Goal: Find specific page/section: Find specific page/section

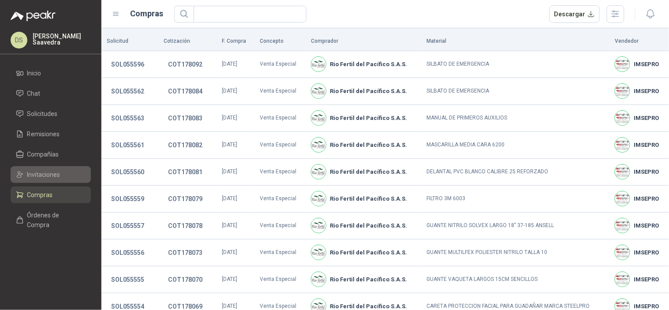
click at [48, 168] on link "Invitaciones" at bounding box center [51, 174] width 80 height 17
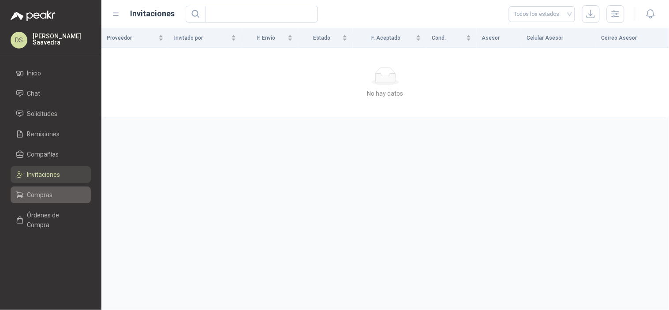
click at [42, 192] on span "Compras" at bounding box center [40, 195] width 26 height 10
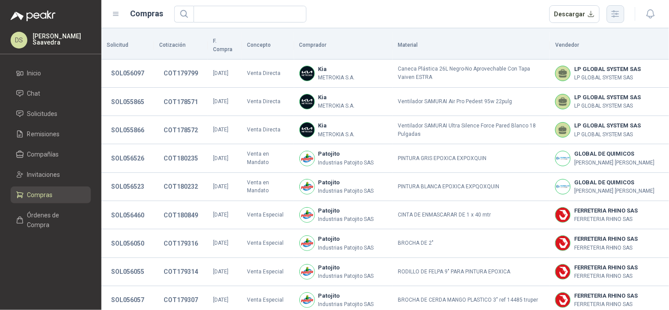
click at [618, 11] on icon "button" at bounding box center [615, 14] width 10 height 10
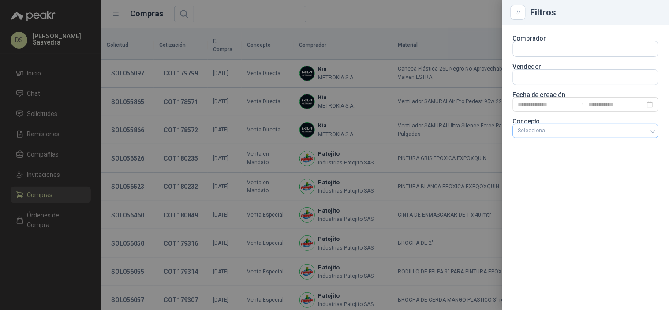
click at [566, 127] on div "Selecciona" at bounding box center [586, 131] width 146 height 14
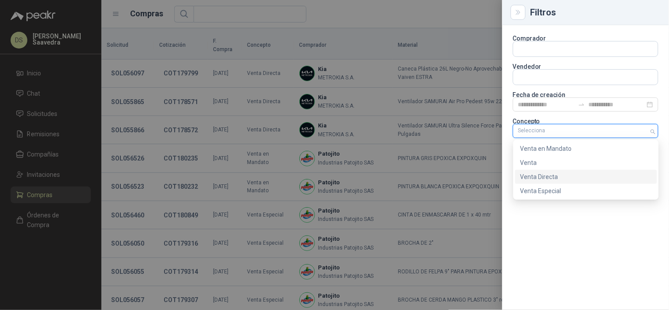
click at [563, 179] on div "Venta Directa" at bounding box center [585, 177] width 131 height 10
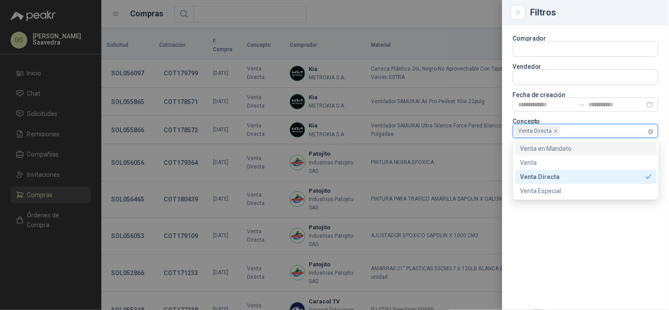
click at [558, 134] on span "Venta Directa" at bounding box center [538, 131] width 46 height 11
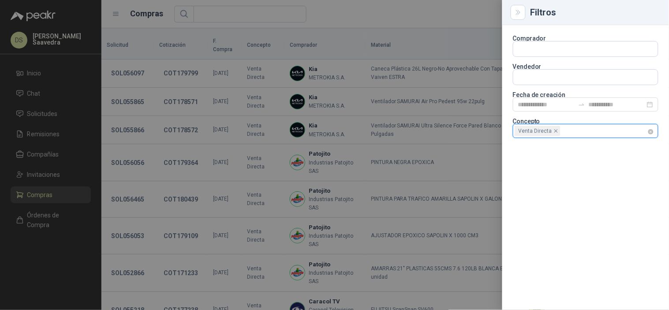
click at [555, 130] on icon "close" at bounding box center [556, 131] width 4 height 4
click at [555, 130] on div at bounding box center [581, 131] width 133 height 6
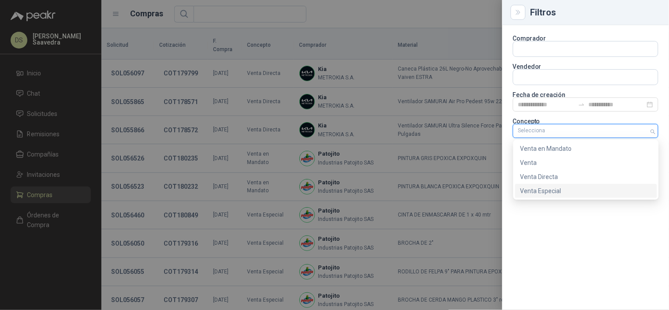
drag, startPoint x: 543, startPoint y: 198, endPoint x: 545, endPoint y: 189, distance: 9.1
click at [543, 198] on div "internal special Venta en [PERSON_NAME] Venta Venta Directa Venta Especial" at bounding box center [586, 170] width 146 height 60
click at [542, 195] on div "Venta Especial" at bounding box center [585, 191] width 131 height 10
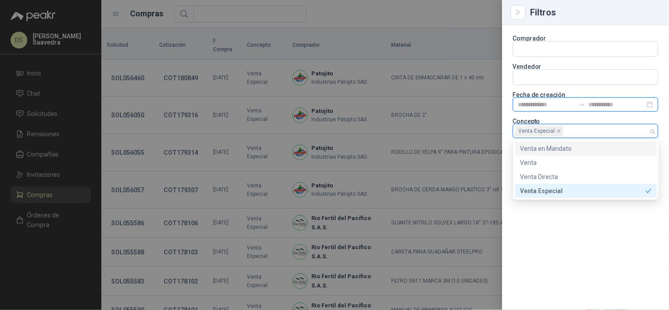
click at [550, 106] on input at bounding box center [546, 105] width 56 height 10
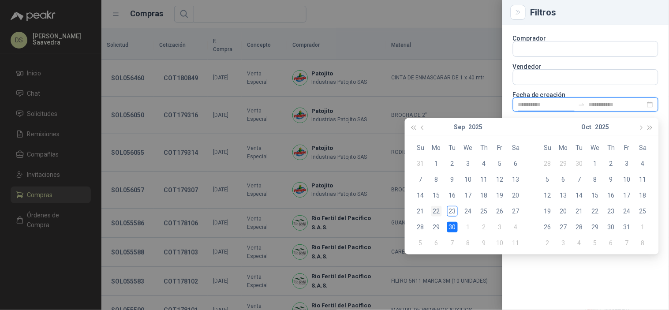
type input "**********"
drag, startPoint x: 436, startPoint y: 212, endPoint x: 444, endPoint y: 213, distance: 8.4
click at [435, 212] on div "22" at bounding box center [436, 211] width 11 height 11
click at [447, 213] on div "23" at bounding box center [452, 211] width 11 height 11
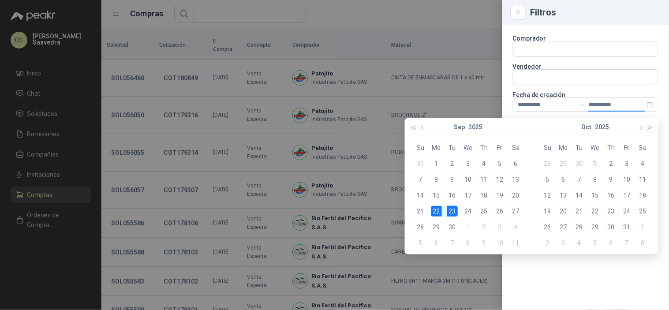
type input "**********"
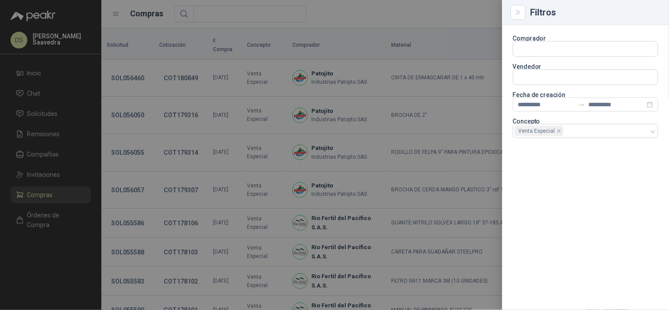
click at [553, 261] on div "**********" at bounding box center [585, 167] width 167 height 285
click at [452, 28] on div at bounding box center [334, 155] width 669 height 310
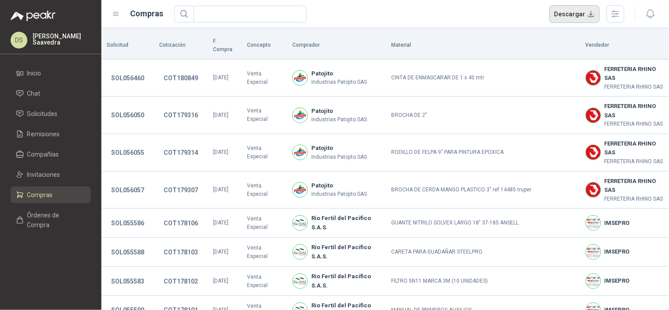
click at [572, 13] on button "Descargar" at bounding box center [574, 14] width 51 height 18
click at [621, 12] on button "button" at bounding box center [616, 14] width 18 height 18
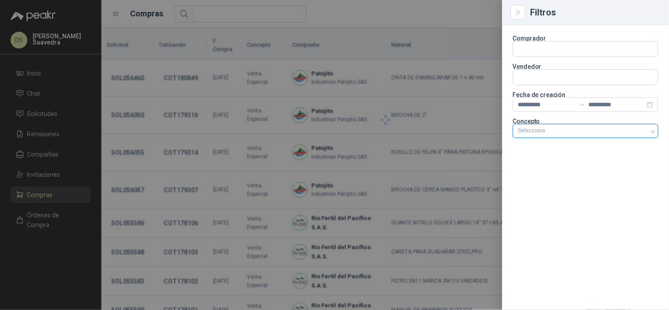
click at [633, 126] on div "Selecciona" at bounding box center [586, 131] width 146 height 14
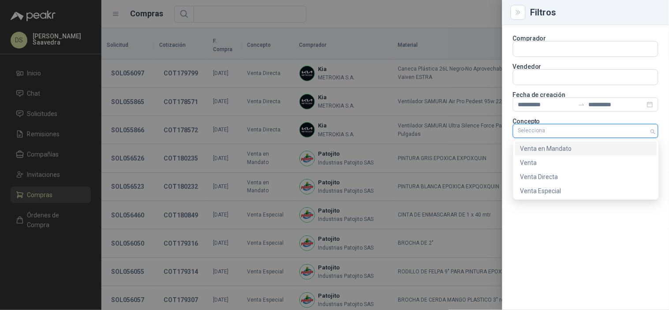
click at [606, 152] on div "Venta en Mandato" at bounding box center [585, 149] width 131 height 10
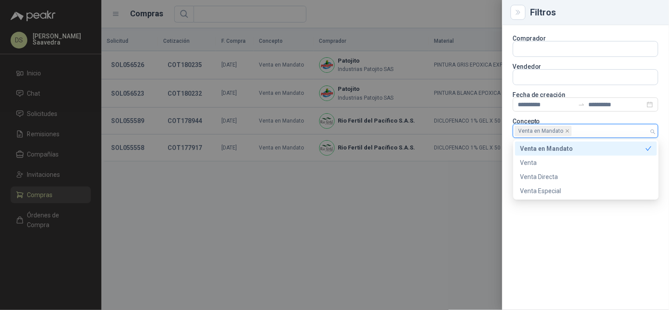
click at [422, 16] on div at bounding box center [334, 155] width 669 height 310
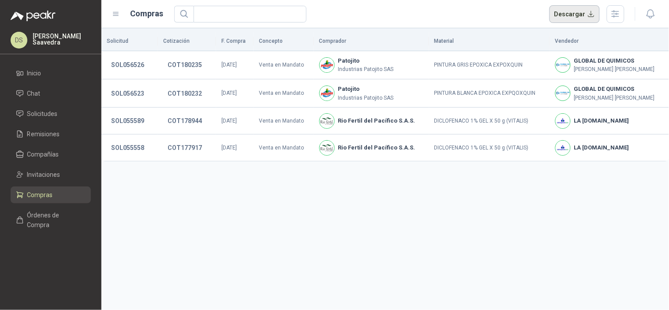
click at [585, 20] on button "Descargar" at bounding box center [574, 14] width 51 height 18
click at [46, 106] on link "Solicitudes" at bounding box center [51, 113] width 80 height 17
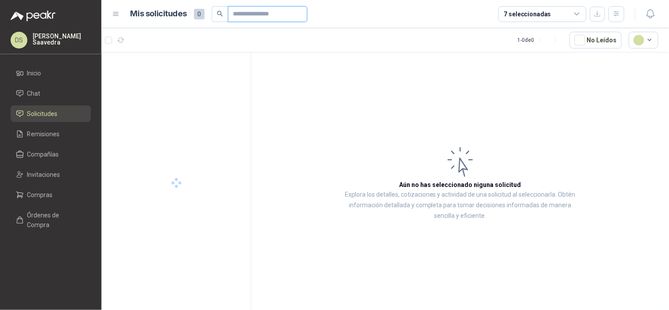
click at [249, 15] on input "text" at bounding box center [264, 14] width 62 height 15
paste input "*********"
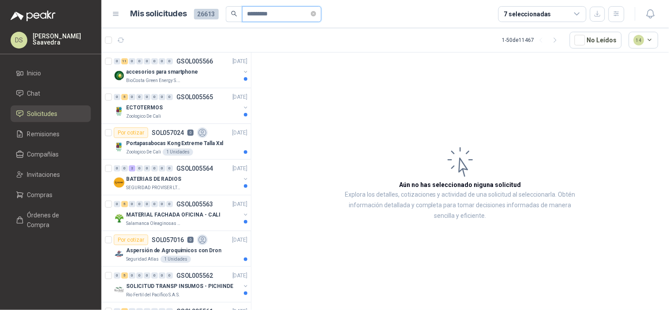
type input "*********"
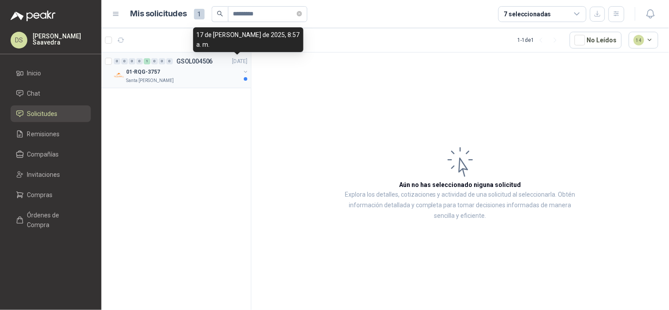
click at [206, 64] on p "GSOL004506" at bounding box center [194, 61] width 37 height 6
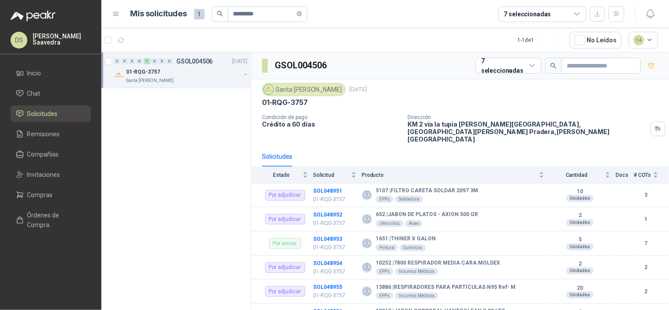
scroll to position [242, 0]
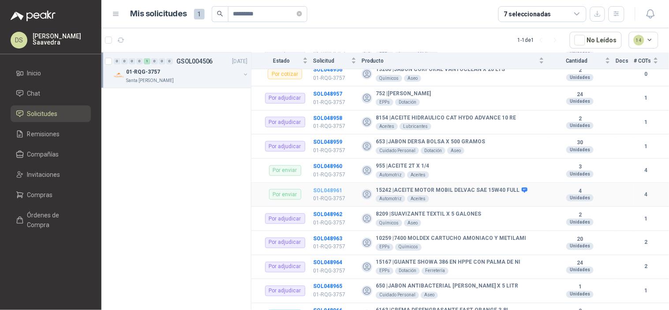
click at [333, 187] on b "SOL048961" at bounding box center [327, 190] width 29 height 6
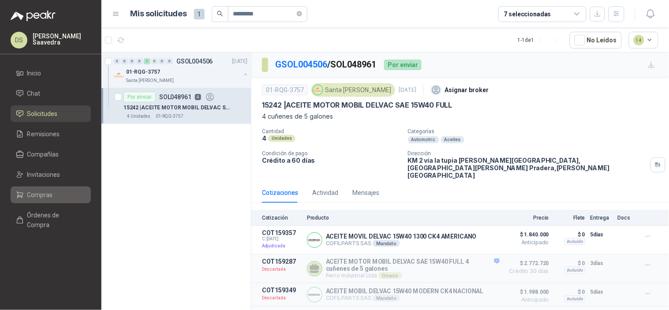
click at [49, 197] on span "Compras" at bounding box center [40, 195] width 26 height 10
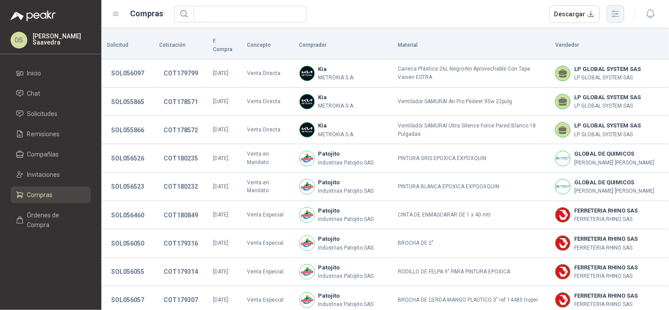
click at [616, 15] on icon "button" at bounding box center [615, 14] width 10 height 10
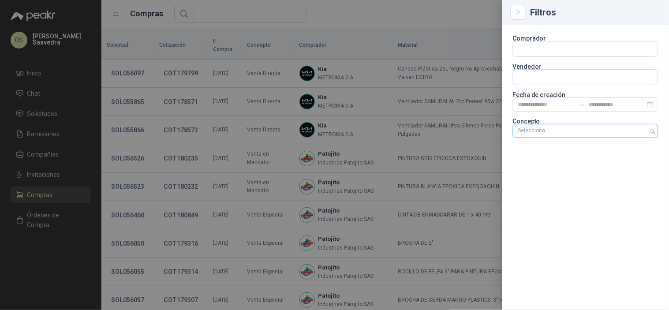
click at [577, 132] on div at bounding box center [581, 131] width 133 height 6
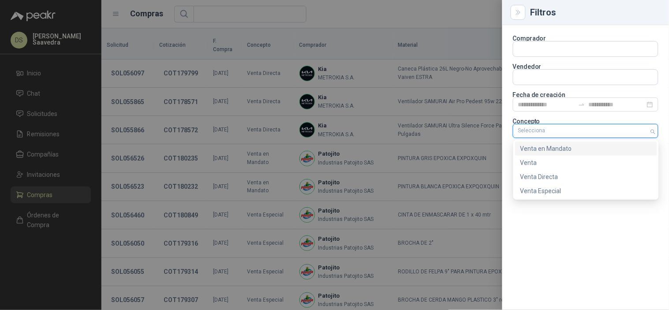
click at [571, 149] on div "Venta en Mandato" at bounding box center [585, 149] width 131 height 10
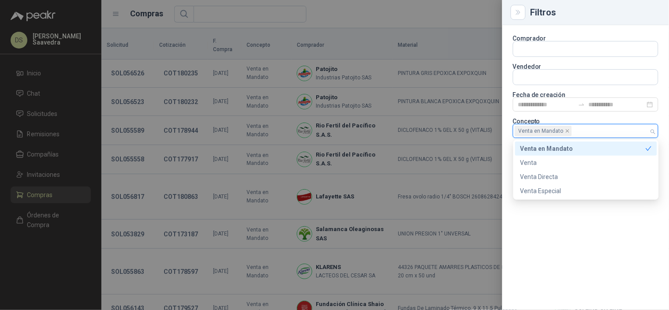
click at [407, 9] on div at bounding box center [334, 155] width 669 height 310
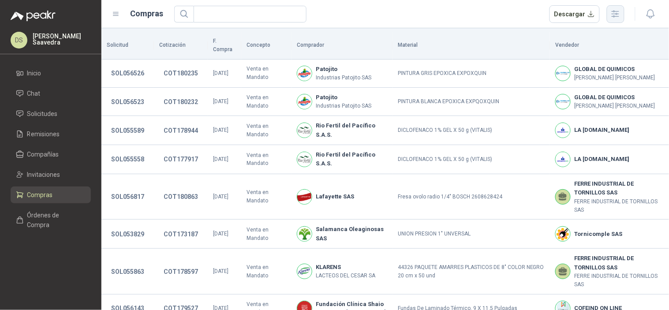
click at [612, 18] on icon "button" at bounding box center [615, 14] width 10 height 10
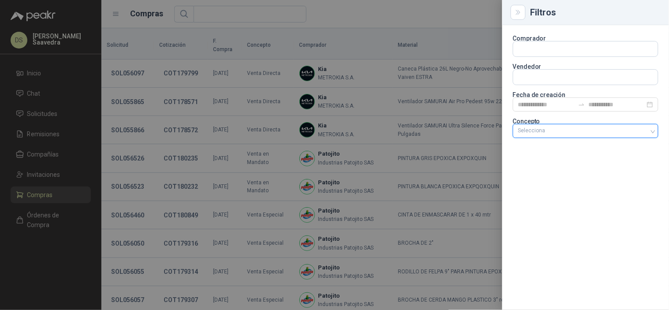
click at [631, 130] on div at bounding box center [581, 131] width 133 height 6
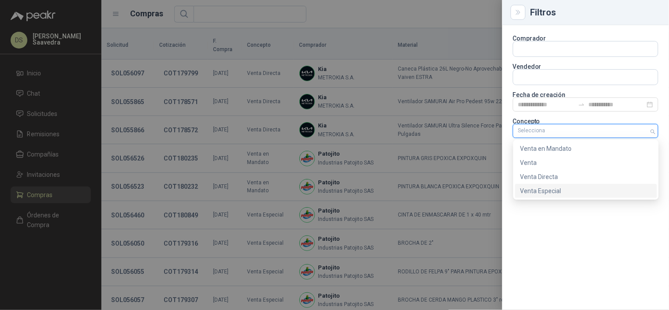
click at [567, 194] on div "Venta Especial" at bounding box center [585, 191] width 131 height 10
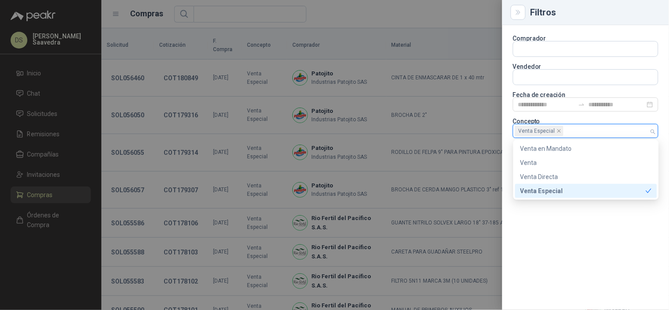
click at [453, 11] on div at bounding box center [334, 155] width 669 height 310
